Goal: Task Accomplishment & Management: Manage account settings

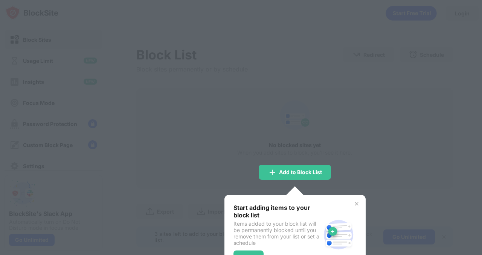
click at [298, 199] on div "Start adding items to your block list Items added to your block list will be pe…" at bounding box center [295, 235] width 141 height 80
click at [354, 205] on img at bounding box center [357, 204] width 6 height 6
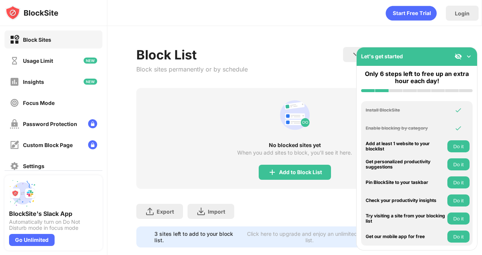
click at [459, 57] on img at bounding box center [459, 57] width 8 height 8
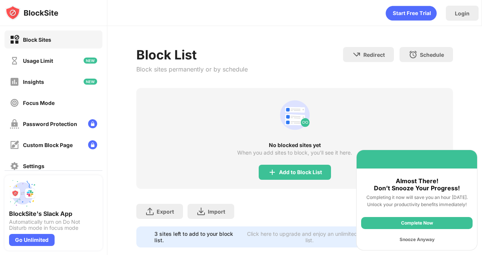
click at [430, 222] on div "Complete Now" at bounding box center [417, 223] width 112 height 12
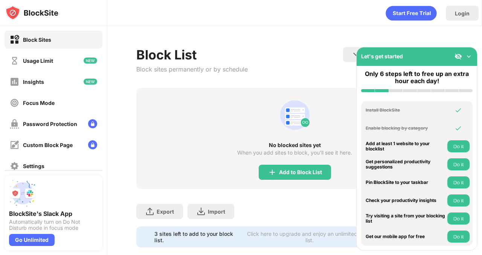
click at [454, 147] on button "Do it" at bounding box center [459, 147] width 22 height 12
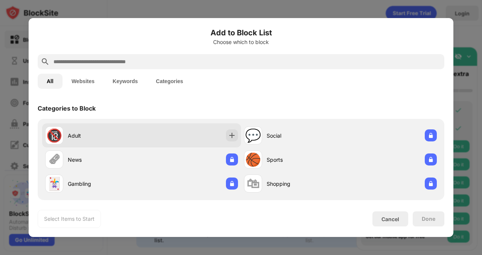
click at [87, 133] on div "Adult" at bounding box center [105, 136] width 74 height 8
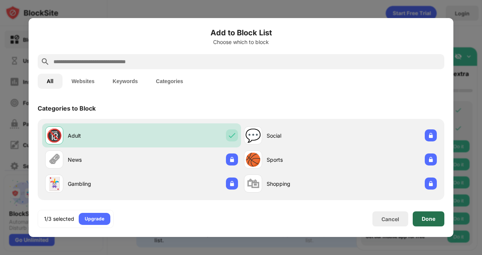
click at [432, 216] on div "Done" at bounding box center [429, 219] width 14 height 6
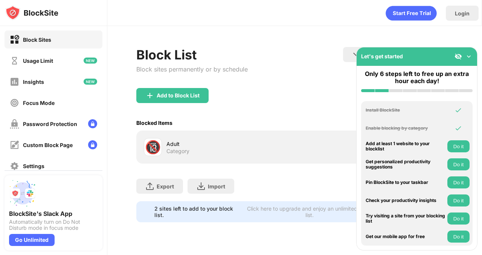
click at [457, 144] on button "Do it" at bounding box center [459, 147] width 22 height 12
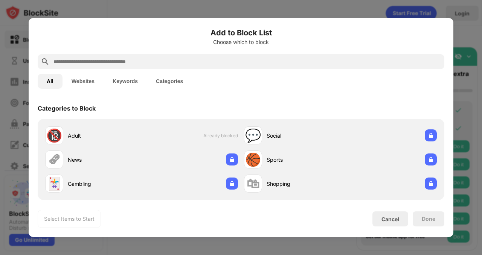
click at [170, 58] on input "text" at bounding box center [247, 61] width 389 height 9
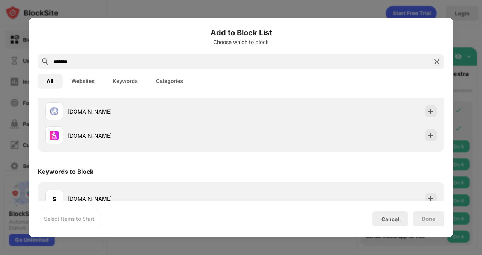
scroll to position [111, 0]
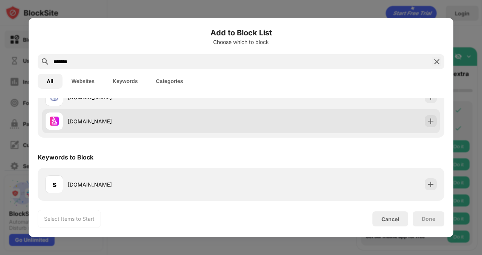
click at [105, 127] on div "sex369.com" at bounding box center [143, 121] width 196 height 18
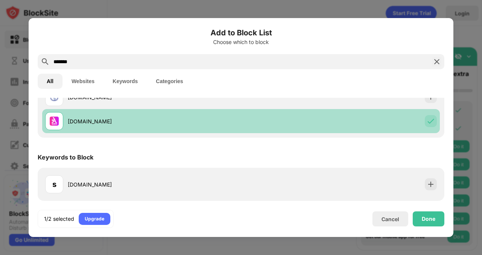
click at [105, 127] on div "sex369.com" at bounding box center [143, 121] width 196 height 18
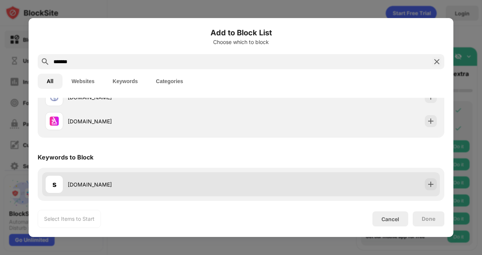
click at [94, 184] on div "sex.com" at bounding box center [154, 185] width 173 height 8
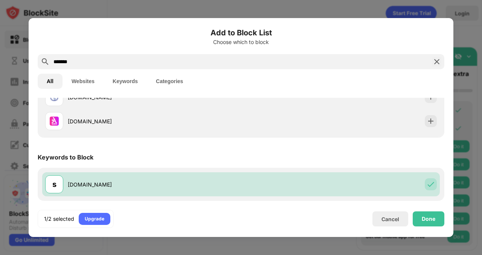
click at [162, 64] on input "*******" at bounding box center [241, 61] width 377 height 9
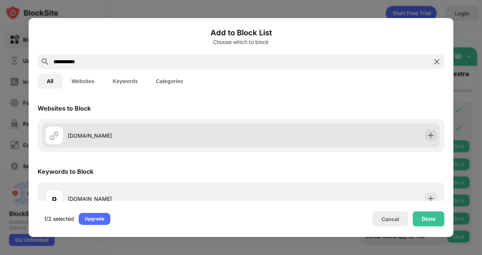
scroll to position [14, 0]
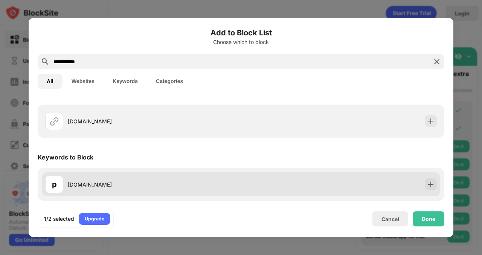
type input "**********"
click at [243, 183] on div "p pornhub.com" at bounding box center [241, 185] width 398 height 24
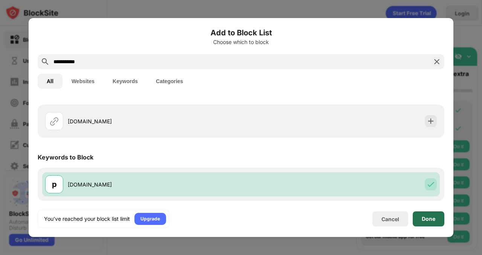
click at [432, 224] on div "Done" at bounding box center [429, 219] width 32 height 15
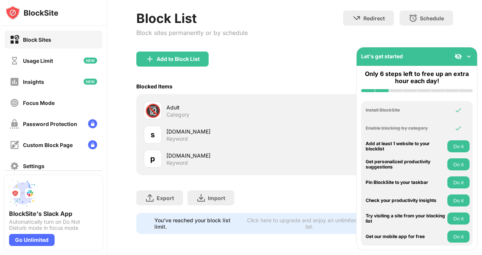
scroll to position [42, 5]
click at [456, 145] on button "Do it" at bounding box center [459, 147] width 22 height 12
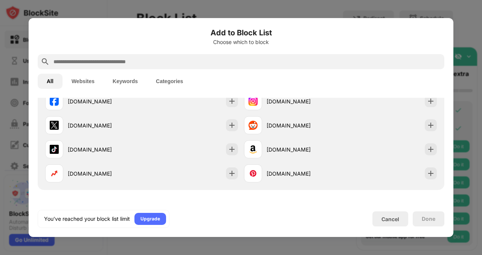
scroll to position [166, 0]
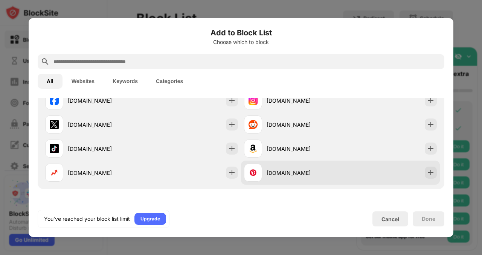
click at [314, 172] on div "pinterest.com" at bounding box center [304, 173] width 74 height 8
click at [427, 174] on img at bounding box center [431, 173] width 8 height 8
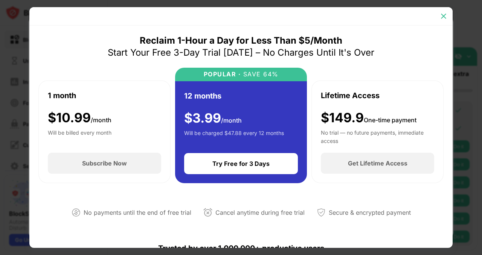
click at [440, 17] on img at bounding box center [444, 16] width 8 height 8
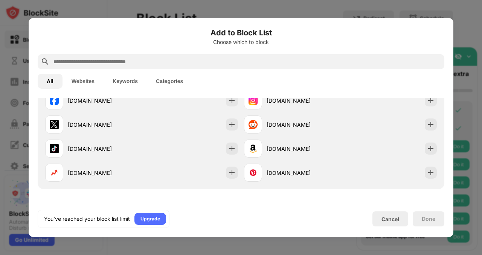
drag, startPoint x: 397, startPoint y: 208, endPoint x: 394, endPoint y: 219, distance: 11.3
click at [394, 219] on div "Add to Block List Choose which to block All Websites Keywords Categories Catego…" at bounding box center [241, 127] width 407 height 201
click at [394, 219] on div "Cancel" at bounding box center [391, 219] width 18 height 6
